Goal: Information Seeking & Learning: Learn about a topic

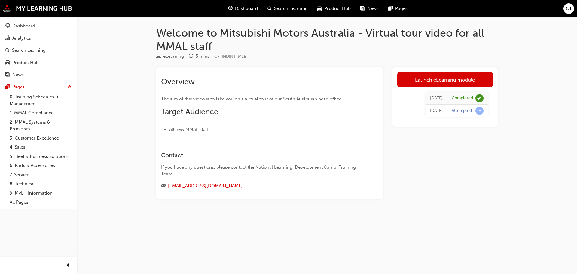
click at [433, 111] on div "[DATE]" at bounding box center [436, 110] width 13 height 7
click at [462, 110] on div "Attempted" at bounding box center [462, 111] width 20 height 6
click at [479, 111] on span "learningRecordVerb_ATTEMPT-icon" at bounding box center [480, 111] width 8 height 8
click at [24, 24] on div "Dashboard" at bounding box center [23, 26] width 23 height 7
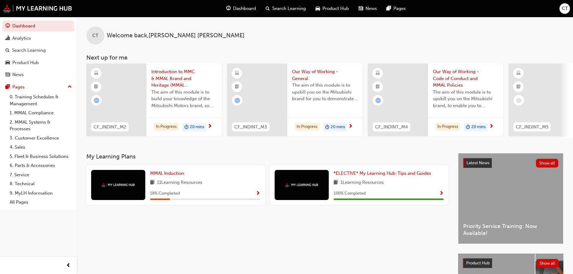
click at [212, 125] on span "next-icon" at bounding box center [210, 126] width 5 height 5
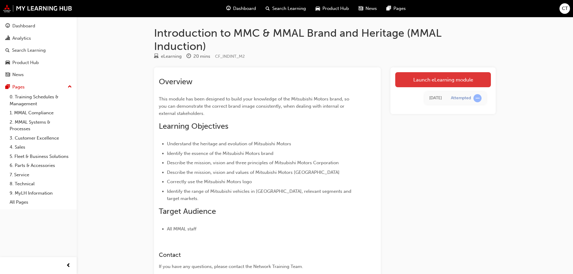
click at [427, 77] on link "Launch eLearning module" at bounding box center [443, 79] width 96 height 15
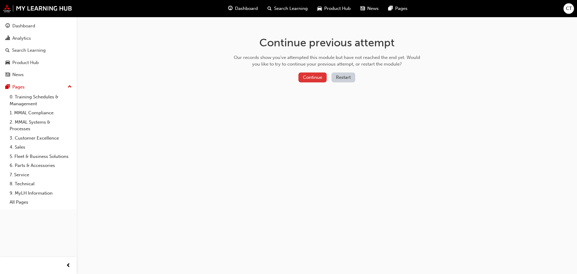
click at [306, 78] on button "Continue" at bounding box center [313, 77] width 28 height 10
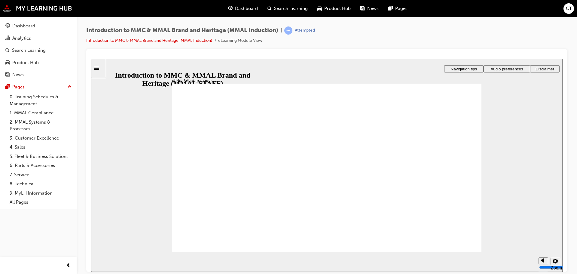
click at [541, 260] on div "misc controls" at bounding box center [543, 251] width 9 height 32
click at [173, 41] on link "Introduction to MMC & MMAL Brand and Heritage (MMAL Induction)" at bounding box center [149, 40] width 126 height 5
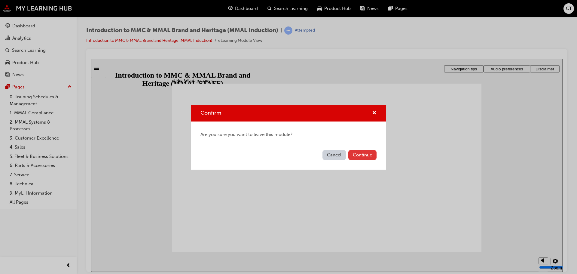
click at [361, 156] on button "Continue" at bounding box center [363, 155] width 28 height 10
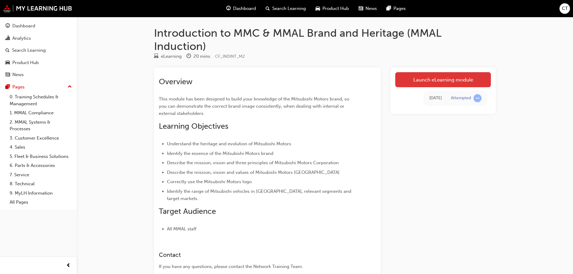
click at [431, 78] on link "Launch eLearning module" at bounding box center [443, 79] width 96 height 15
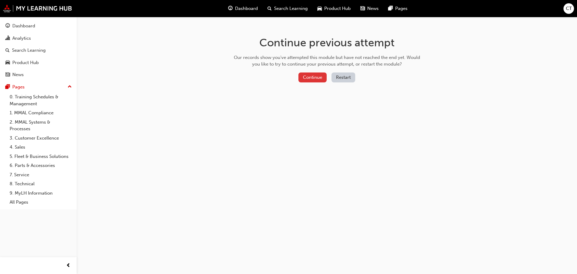
click at [315, 76] on button "Continue" at bounding box center [313, 77] width 28 height 10
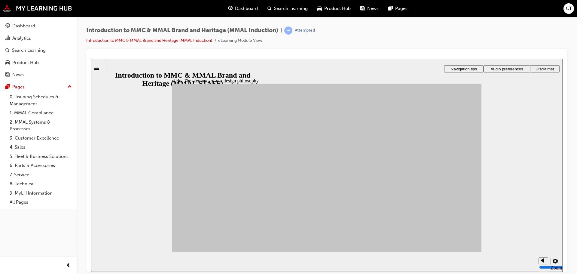
drag, startPoint x: 294, startPoint y: 187, endPoint x: 359, endPoint y: 176, distance: 66.2
drag, startPoint x: 211, startPoint y: 188, endPoint x: 361, endPoint y: 185, distance: 149.8
drag, startPoint x: 241, startPoint y: 180, endPoint x: 359, endPoint y: 178, distance: 117.9
drag, startPoint x: 221, startPoint y: 169, endPoint x: 412, endPoint y: 233, distance: 201.7
drag, startPoint x: 213, startPoint y: 211, endPoint x: 419, endPoint y: 205, distance: 206.1
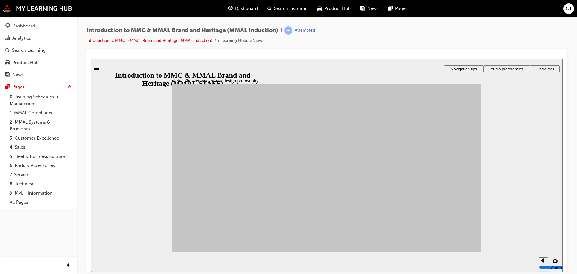
drag, startPoint x: 276, startPoint y: 217, endPoint x: 411, endPoint y: 172, distance: 141.8
drag, startPoint x: 251, startPoint y: 169, endPoint x: 362, endPoint y: 158, distance: 112.0
drag, startPoint x: 288, startPoint y: 167, endPoint x: 404, endPoint y: 182, distance: 116.5
drag, startPoint x: 248, startPoint y: 201, endPoint x: 359, endPoint y: 177, distance: 113.9
drag, startPoint x: 252, startPoint y: 201, endPoint x: 420, endPoint y: 174, distance: 170.4
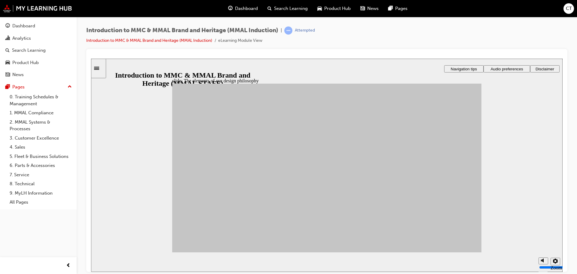
drag, startPoint x: 238, startPoint y: 217, endPoint x: 376, endPoint y: 162, distance: 148.7
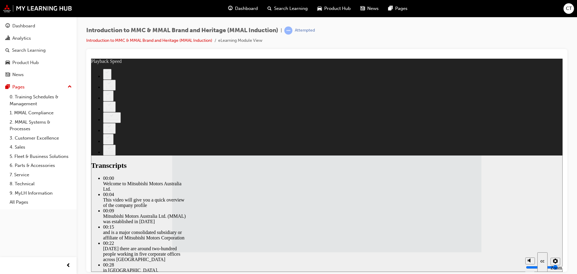
type input "112"
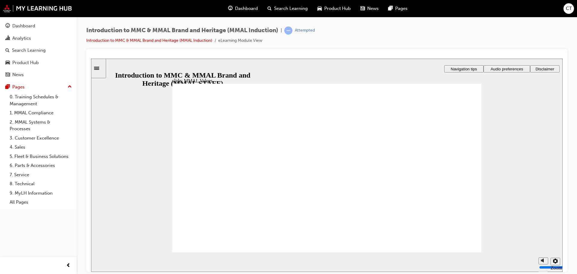
drag, startPoint x: 298, startPoint y: 155, endPoint x: 395, endPoint y: 201, distance: 107.3
drag, startPoint x: 450, startPoint y: 162, endPoint x: 346, endPoint y: 199, distance: 110.2
drag, startPoint x: 204, startPoint y: 162, endPoint x: 303, endPoint y: 183, distance: 101.5
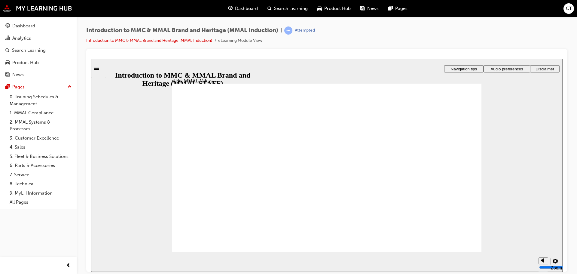
drag, startPoint x: 256, startPoint y: 159, endPoint x: 205, endPoint y: 179, distance: 54.8
drag, startPoint x: 344, startPoint y: 158, endPoint x: 241, endPoint y: 178, distance: 105.2
drag, startPoint x: 305, startPoint y: 162, endPoint x: 397, endPoint y: 184, distance: 94.0
drag, startPoint x: 400, startPoint y: 163, endPoint x: 451, endPoint y: 183, distance: 55.3
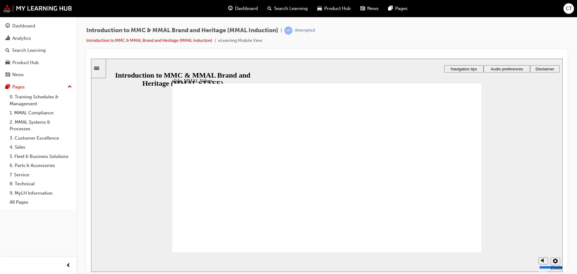
drag, startPoint x: 445, startPoint y: 163, endPoint x: 348, endPoint y: 184, distance: 99.3
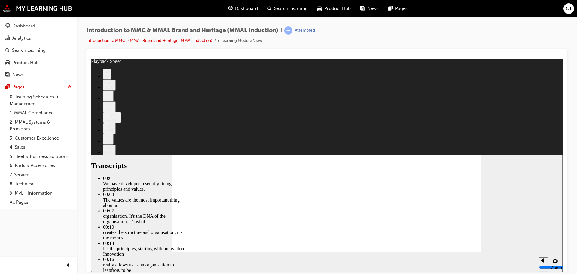
type input "0"
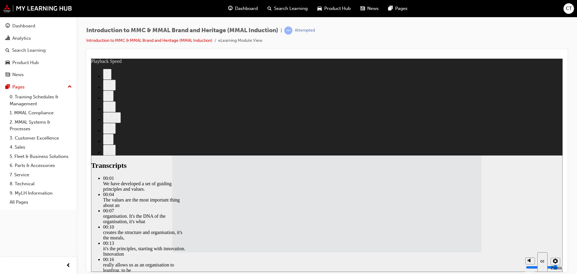
type input "120"
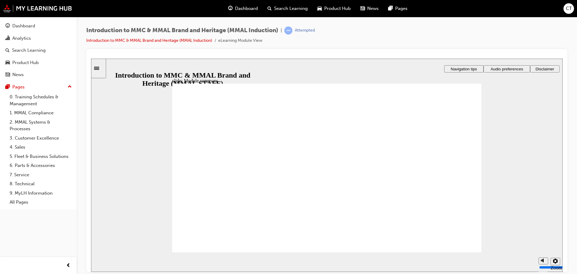
checkbox input "true"
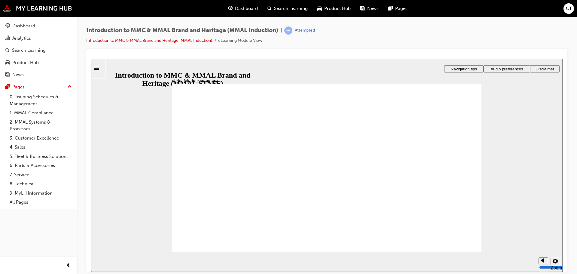
checkbox input "true"
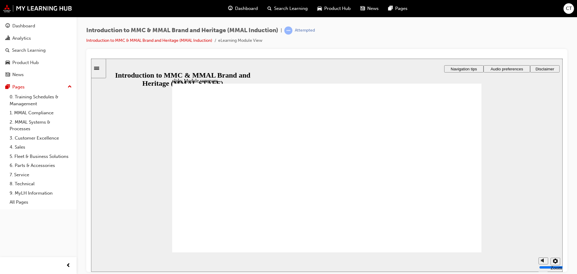
checkbox input "true"
checkbox input "false"
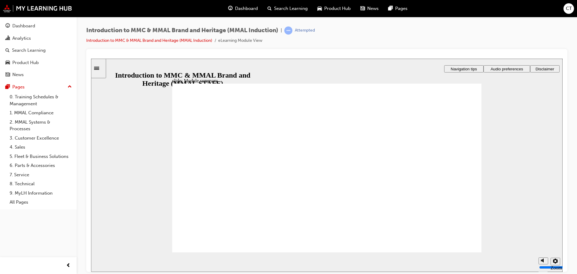
checkbox input "false"
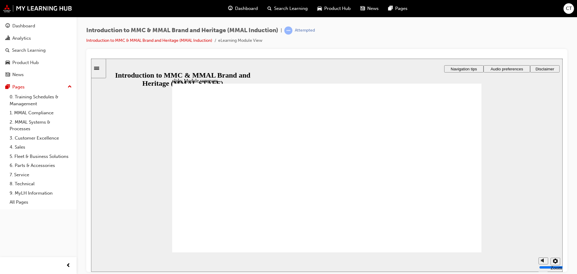
checkbox input "true"
checkbox input "false"
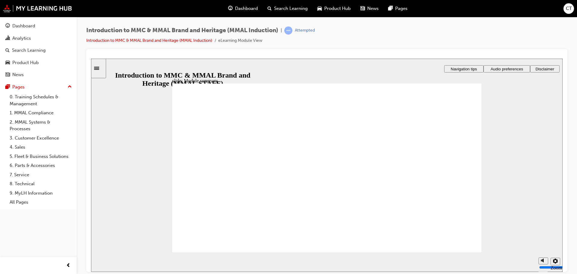
drag, startPoint x: 442, startPoint y: 239, endPoint x: 448, endPoint y: 241, distance: 6.6
drag, startPoint x: 451, startPoint y: 243, endPoint x: 442, endPoint y: 242, distance: 9.1
radio input "true"
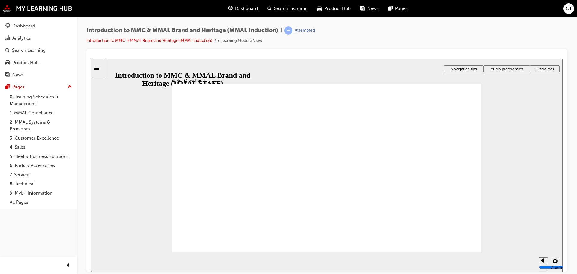
drag, startPoint x: 460, startPoint y: 245, endPoint x: 221, endPoint y: 219, distance: 240.5
radio input "true"
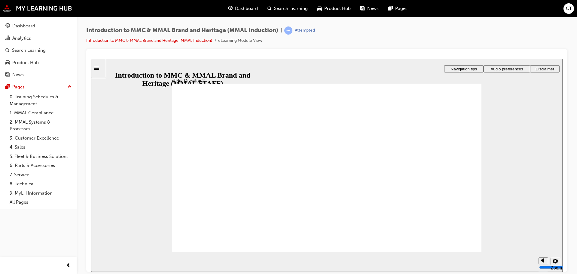
radio input "true"
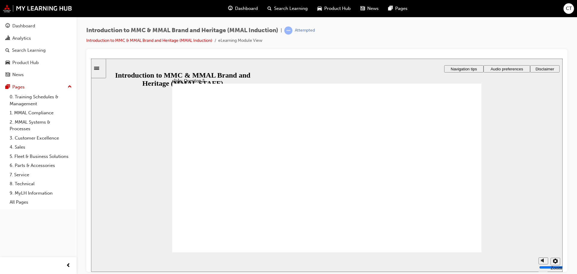
checkbox input "true"
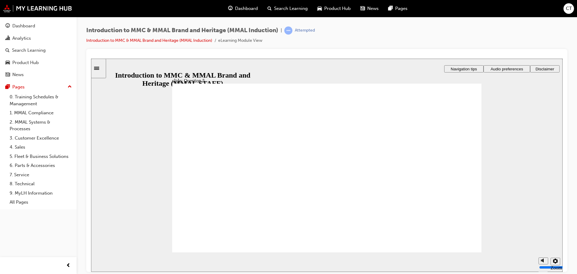
checkbox input "true"
drag, startPoint x: 231, startPoint y: 198, endPoint x: 220, endPoint y: 235, distance: 38.5
radio input "true"
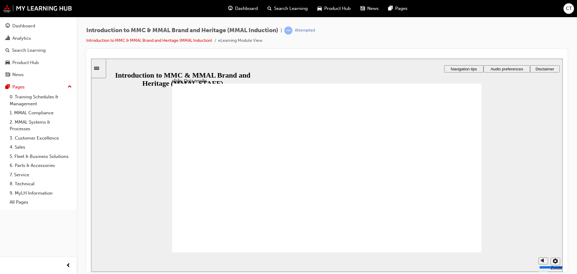
radio input "true"
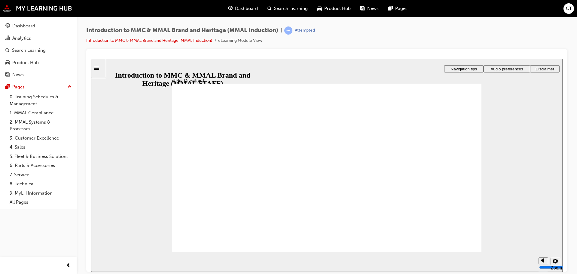
click at [99, 67] on icon "Sidebar Toggle" at bounding box center [98, 68] width 9 height 4
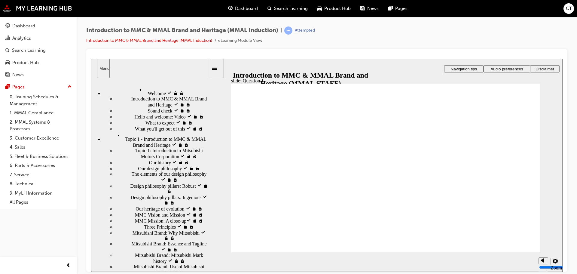
radio input "true"
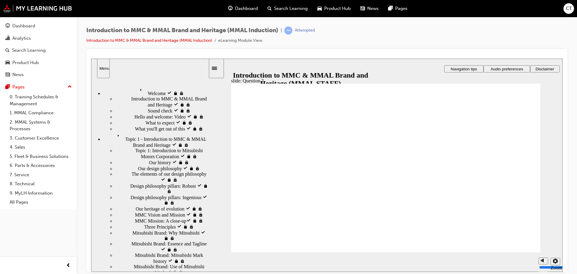
drag, startPoint x: 257, startPoint y: 212, endPoint x: 264, endPoint y: 231, distance: 20.5
radio input "true"
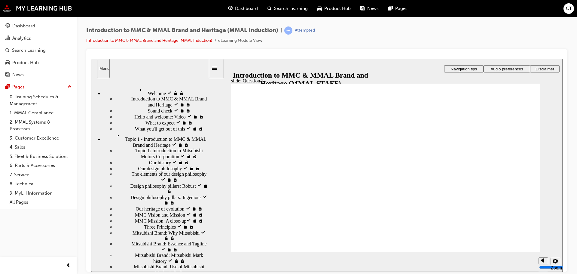
click at [183, 131] on span "Topic 1 - Introduction to MMC & MMAL Brand and Heritage visited" at bounding box center [161, 136] width 93 height 11
click at [144, 229] on span "Three Principles visited" at bounding box center [167, 225] width 46 height 5
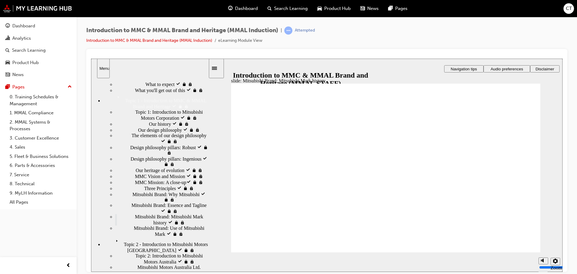
scroll to position [106, 0]
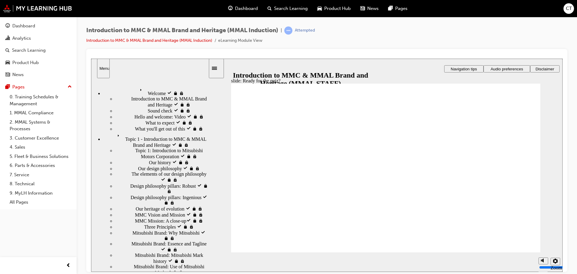
drag, startPoint x: 515, startPoint y: 245, endPoint x: 317, endPoint y: 178, distance: 209.5
radio input "true"
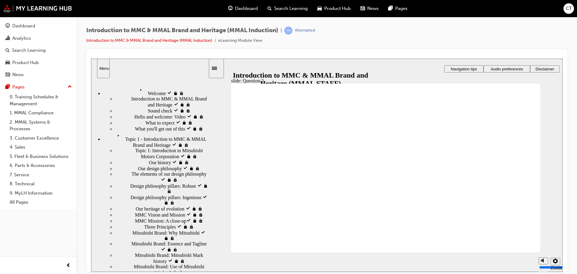
radio input "true"
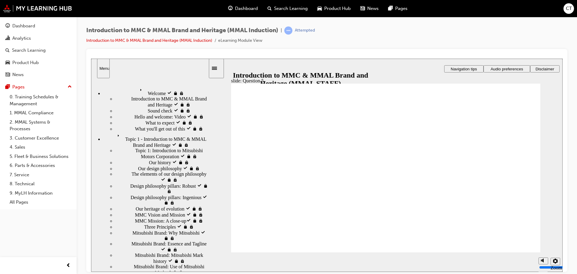
checkbox input "true"
drag, startPoint x: 267, startPoint y: 183, endPoint x: 266, endPoint y: 195, distance: 11.5
checkbox input "true"
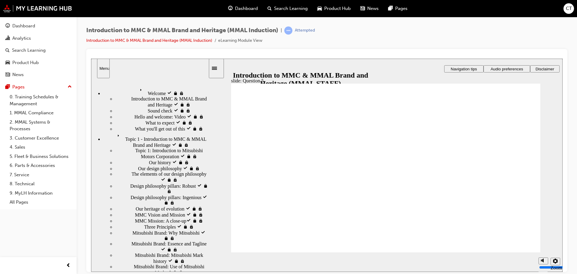
checkbox input "true"
radio input "true"
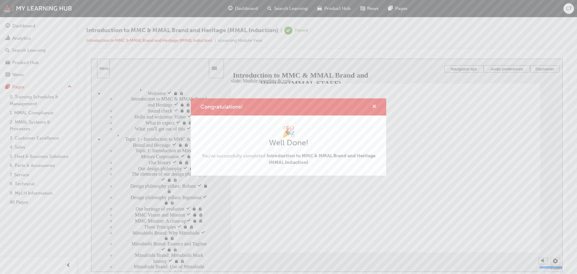
click at [375, 106] on span "cross-icon" at bounding box center [374, 106] width 5 height 5
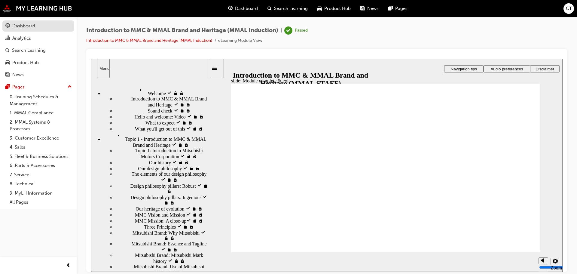
click at [14, 27] on div "Dashboard" at bounding box center [23, 26] width 23 height 7
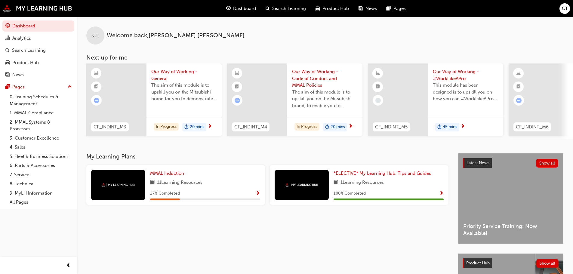
click at [209, 124] on span "next-icon" at bounding box center [210, 126] width 5 height 5
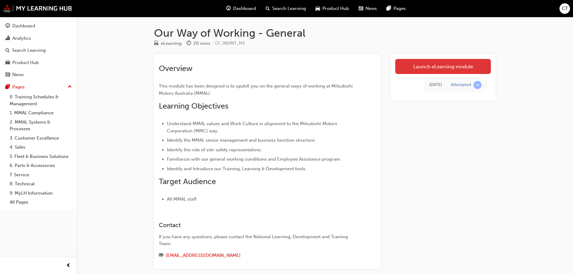
click at [426, 68] on link "Launch eLearning module" at bounding box center [443, 66] width 96 height 15
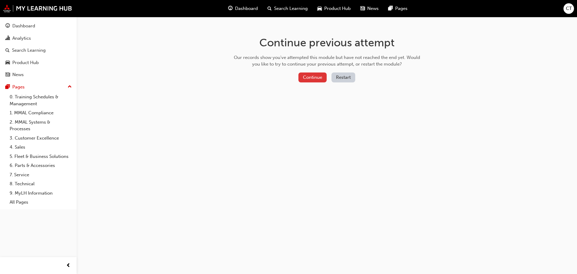
click at [319, 79] on button "Continue" at bounding box center [313, 77] width 28 height 10
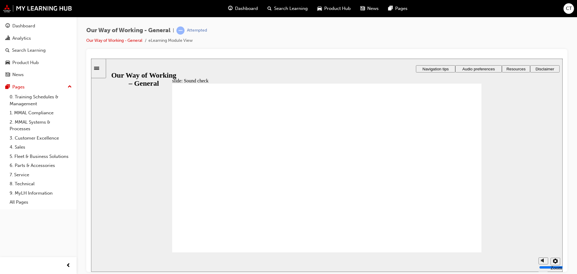
click at [476, 69] on span "Audio preferences" at bounding box center [479, 68] width 32 height 5
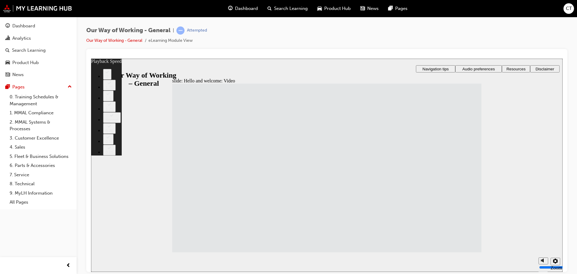
type input "55"
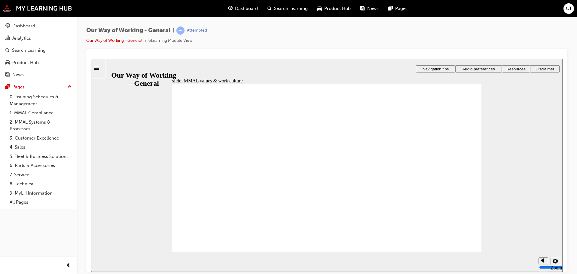
drag, startPoint x: 383, startPoint y: 237, endPoint x: 398, endPoint y: 238, distance: 15.4
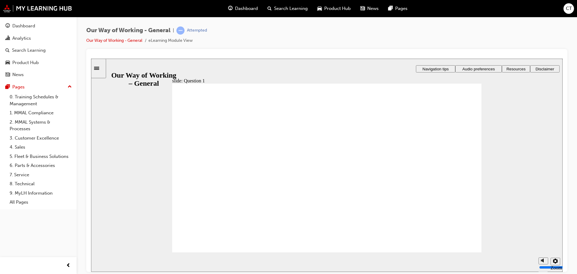
drag, startPoint x: 370, startPoint y: 66, endPoint x: 334, endPoint y: 150, distance: 91.1
radio input "true"
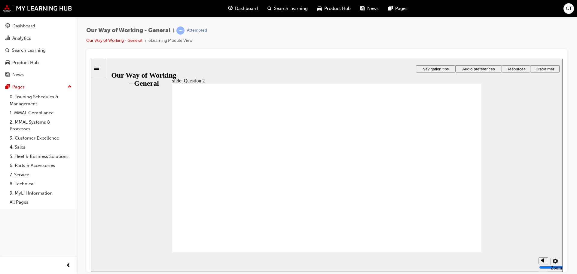
radio input "true"
drag, startPoint x: 460, startPoint y: 239, endPoint x: 232, endPoint y: 213, distance: 229.1
radio input "true"
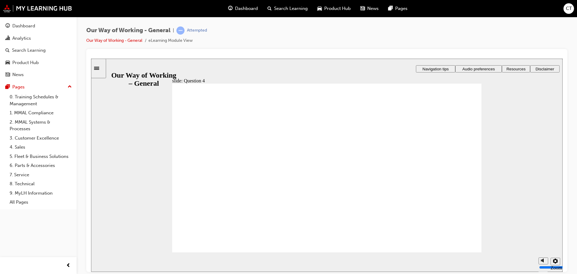
click at [99, 68] on icon "Sidebar Toggle" at bounding box center [96, 67] width 5 height 3
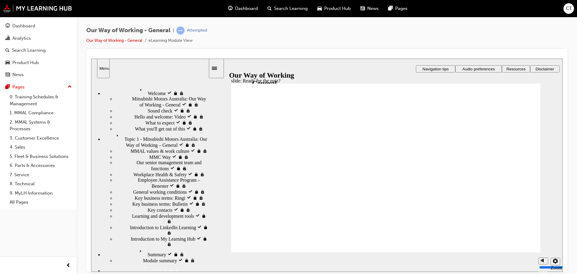
click at [195, 131] on span "Topic 1 - Mitsubishi Motors Australia: Our Way of Working – General visited" at bounding box center [161, 136] width 94 height 11
click at [148, 148] on span "MMAL values & work culture ​ visited" at bounding box center [168, 150] width 74 height 5
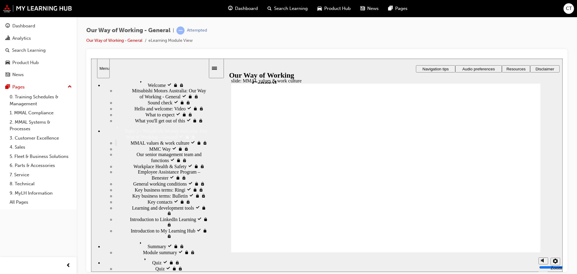
scroll to position [60, 0]
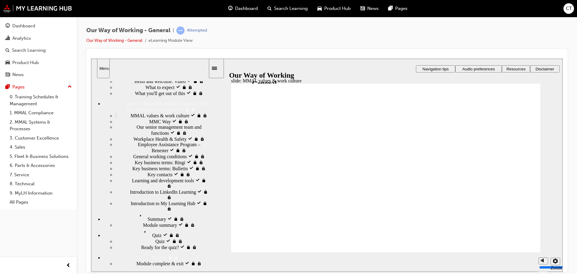
click at [142, 233] on span "Quiz visited" at bounding box center [153, 230] width 23 height 5
click at [155, 243] on span "Quiz visited" at bounding box center [166, 240] width 23 height 5
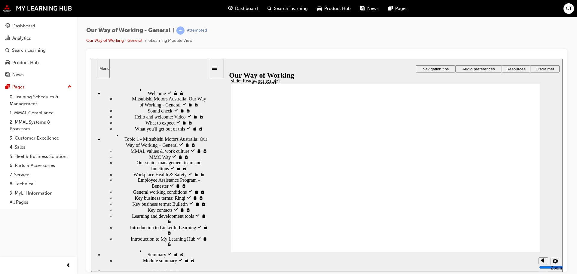
drag, startPoint x: 511, startPoint y: 247, endPoint x: 515, endPoint y: 239, distance: 8.9
radio input "true"
click at [114, 131] on icon "Menu" at bounding box center [118, 135] width 9 height 9
click at [125, 154] on div "MMC Way visited MMC Way" at bounding box center [161, 157] width 93 height 6
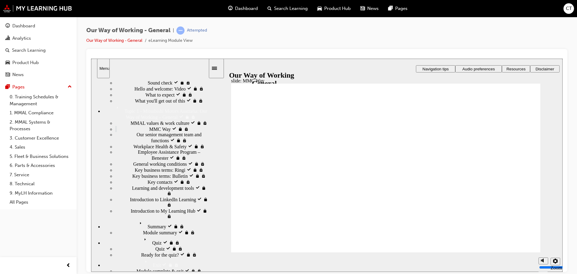
scroll to position [60, 0]
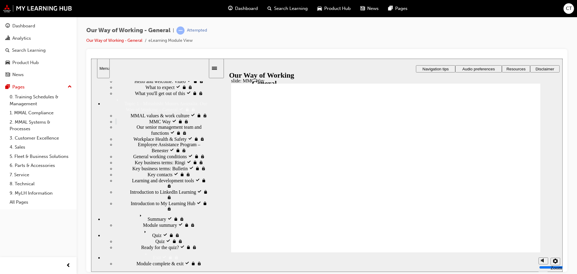
click at [136, 236] on div "Quiz visited Quiz" at bounding box center [155, 233] width 105 height 10
click at [155, 243] on span "Quiz visited" at bounding box center [166, 240] width 23 height 5
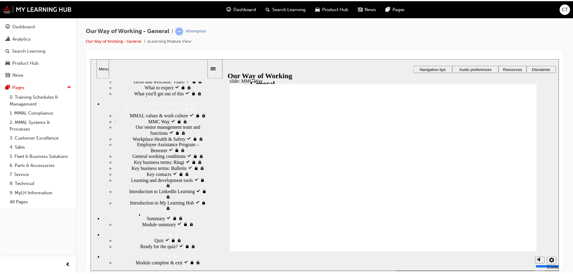
scroll to position [0, 0]
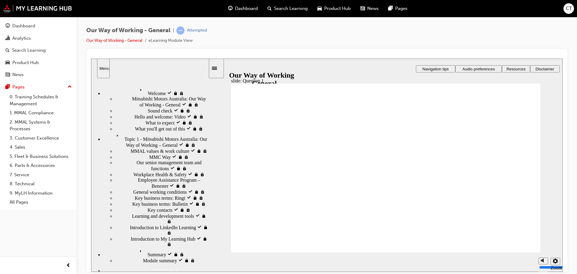
radio input "true"
drag, startPoint x: 322, startPoint y: 165, endPoint x: 294, endPoint y: 231, distance: 71.6
radio input "true"
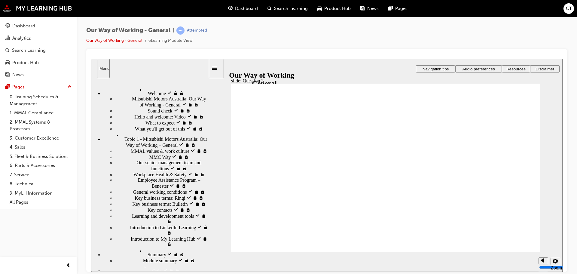
radio input "true"
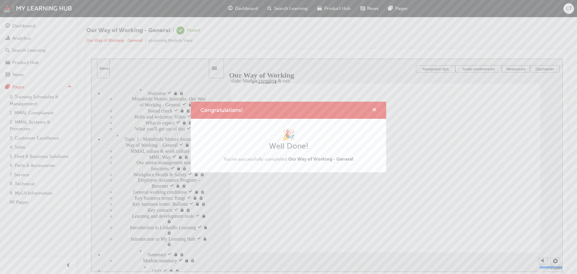
click at [374, 109] on span "cross-icon" at bounding box center [374, 110] width 5 height 5
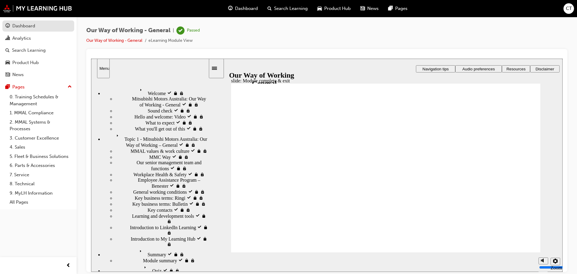
click at [29, 26] on div "Dashboard" at bounding box center [23, 26] width 23 height 7
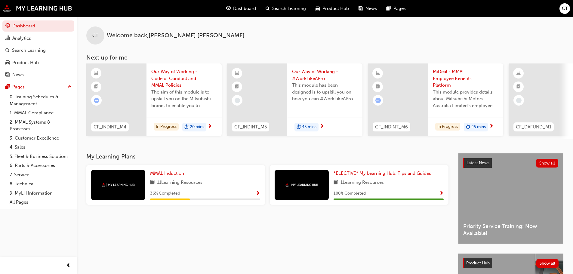
click at [441, 194] on span "Show Progress" at bounding box center [441, 193] width 5 height 5
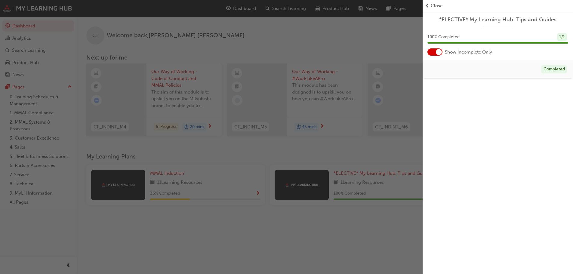
click at [426, 6] on span "prev-icon" at bounding box center [427, 5] width 5 height 7
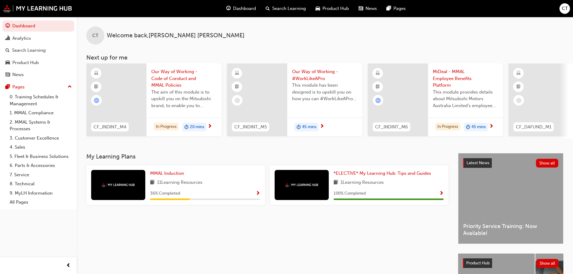
click at [259, 196] on span "Show Progress" at bounding box center [258, 193] width 5 height 5
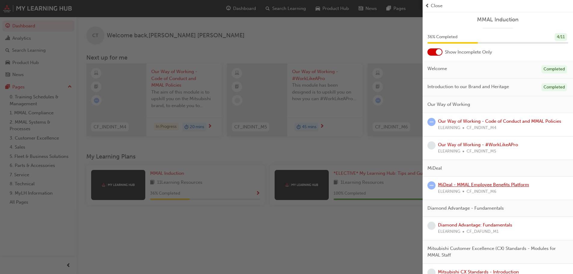
click at [482, 183] on link "MiDeal - MMAL Employee Benefits Platform" at bounding box center [483, 184] width 91 height 5
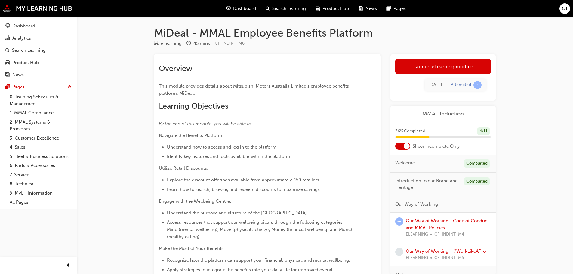
click at [427, 57] on div "Launch eLearning module Learning Plan Tue 16 Sep 2025 Attempted" at bounding box center [442, 77] width 105 height 47
click at [427, 63] on link "Launch eLearning module" at bounding box center [443, 66] width 96 height 15
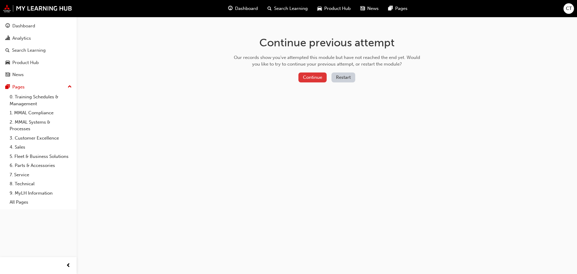
click at [309, 76] on button "Continue" at bounding box center [313, 77] width 28 height 10
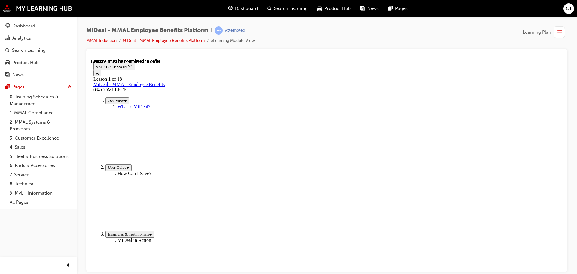
scroll to position [90, 0]
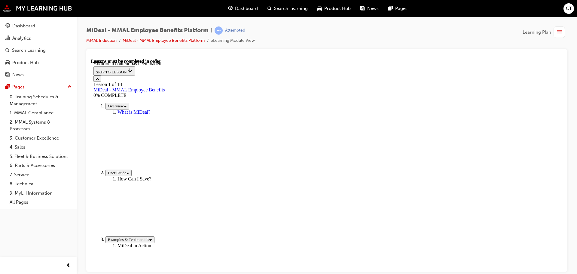
scroll to position [317, 0]
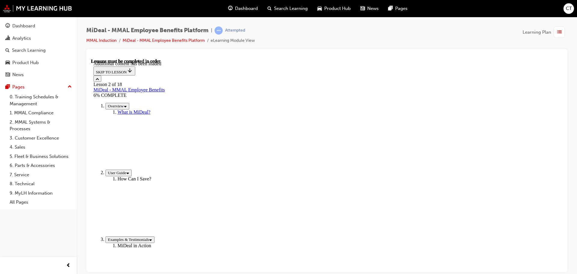
drag, startPoint x: 347, startPoint y: 206, endPoint x: 235, endPoint y: 214, distance: 111.9
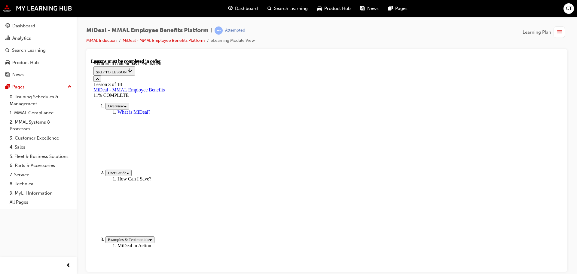
scroll to position [199, 0]
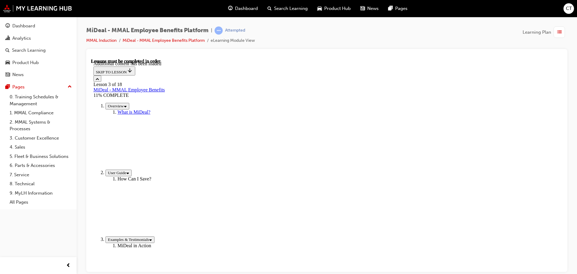
scroll to position [921, 0]
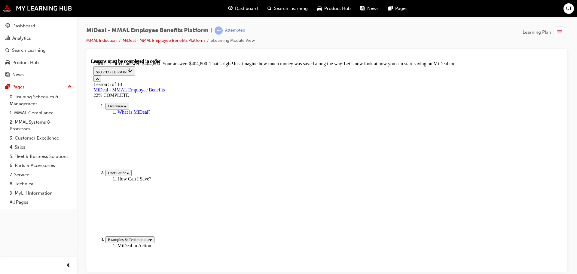
scroll to position [150, 0]
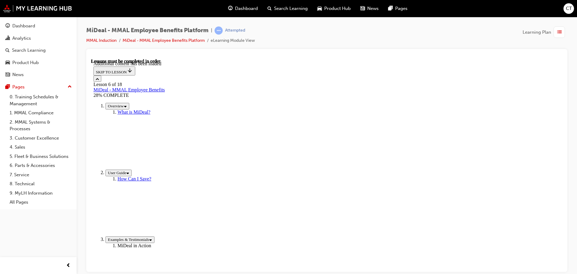
scroll to position [100, 0]
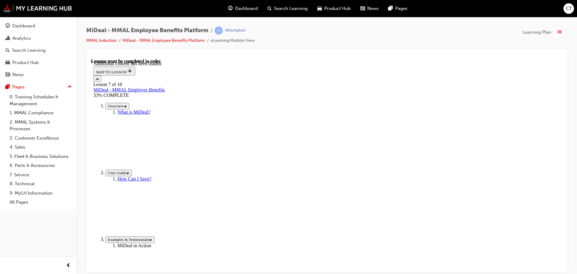
scroll to position [182, 0]
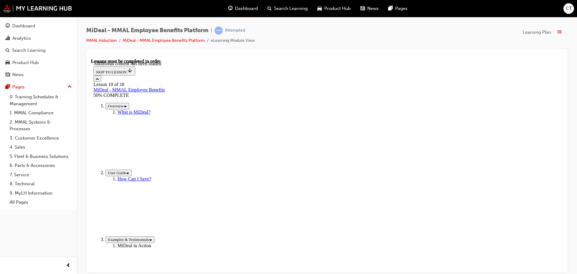
scroll to position [230, 0]
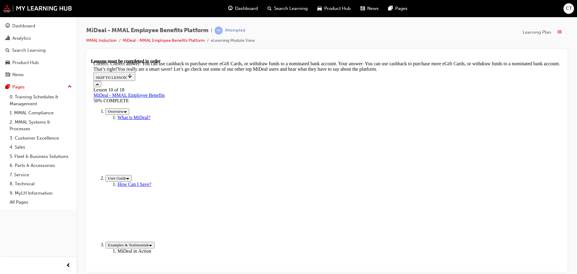
scroll to position [180, 0]
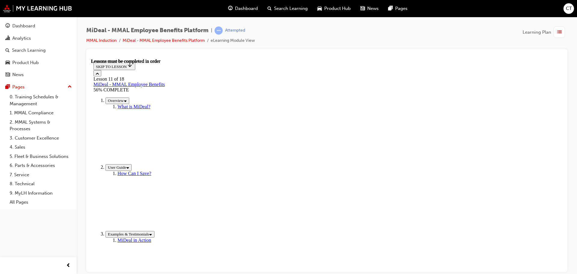
scroll to position [928, 0]
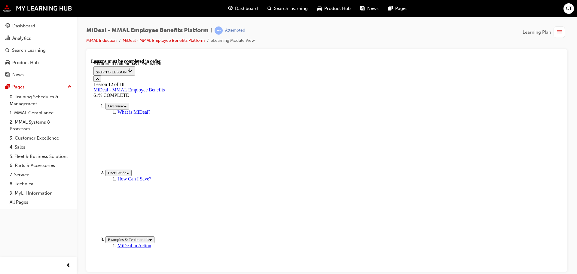
scroll to position [500, 0]
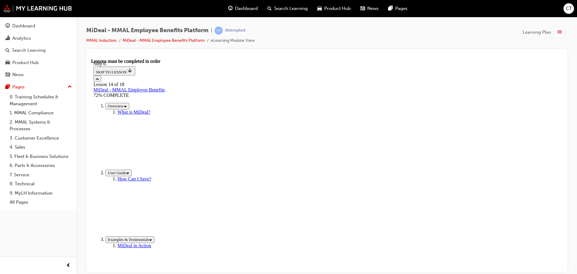
drag, startPoint x: 221, startPoint y: 229, endPoint x: 247, endPoint y: 232, distance: 25.4
drag, startPoint x: 249, startPoint y: 232, endPoint x: 331, endPoint y: 235, distance: 81.8
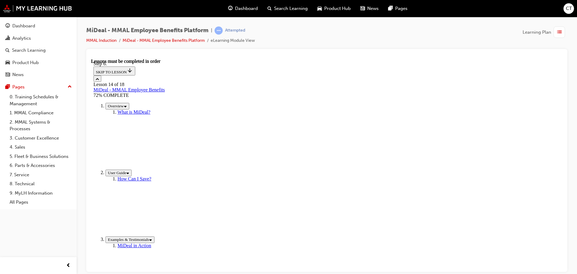
drag, startPoint x: 331, startPoint y: 235, endPoint x: 374, endPoint y: 235, distance: 43.0
drag, startPoint x: 381, startPoint y: 181, endPoint x: 401, endPoint y: 181, distance: 20.2
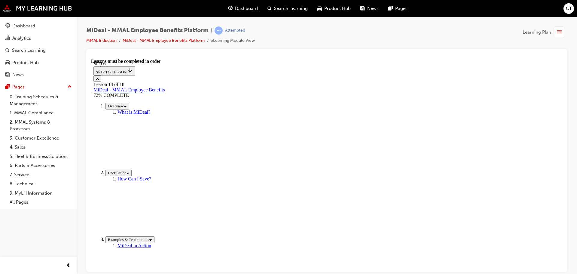
drag, startPoint x: 406, startPoint y: 180, endPoint x: 411, endPoint y: 180, distance: 4.9
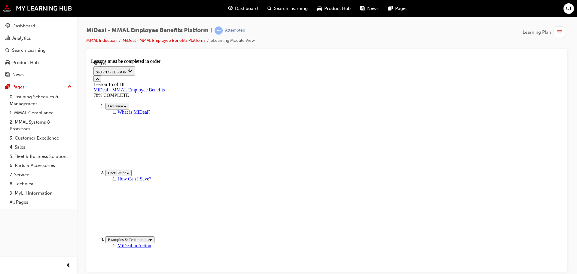
scroll to position [120, 0]
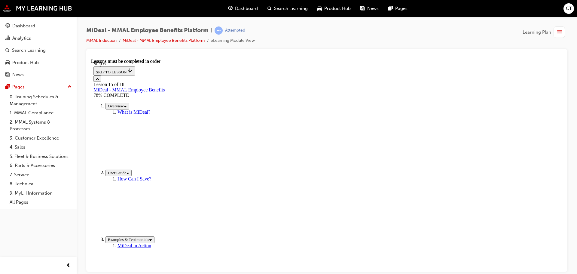
scroll to position [241, 0]
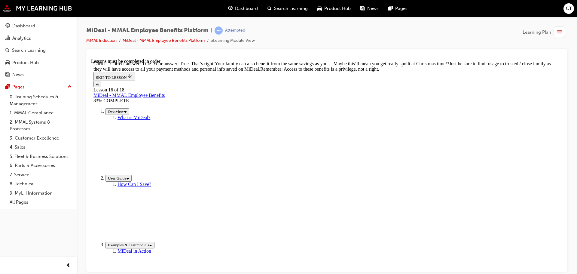
scroll to position [157, 0]
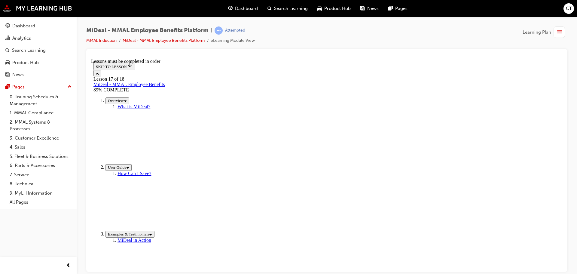
scroll to position [120, 0]
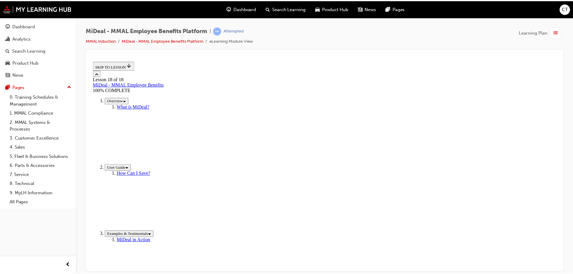
scroll to position [42, 0]
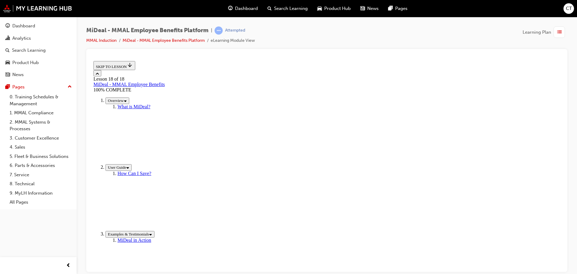
click at [242, 5] on span "Dashboard" at bounding box center [246, 8] width 23 height 7
